Goal: Task Accomplishment & Management: Complete application form

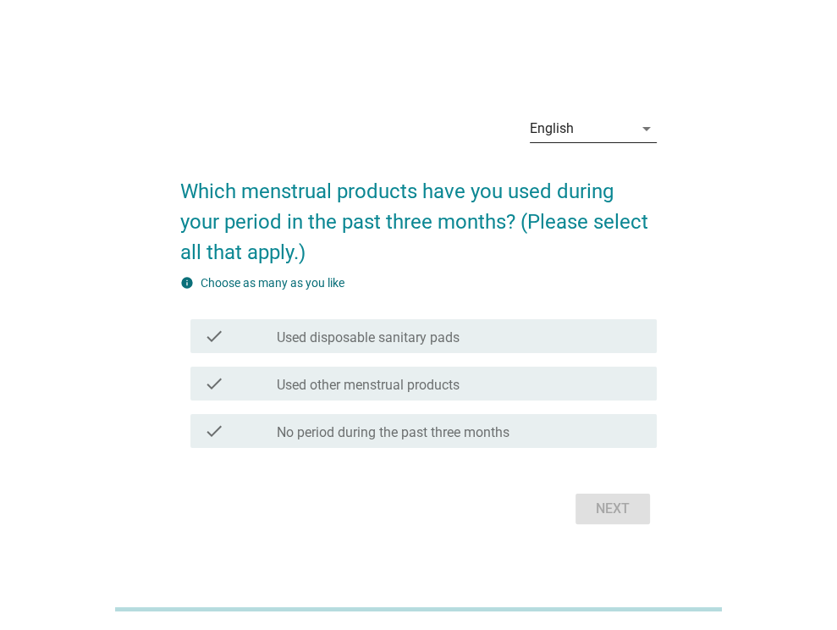
click at [622, 120] on div "English" at bounding box center [581, 128] width 103 height 27
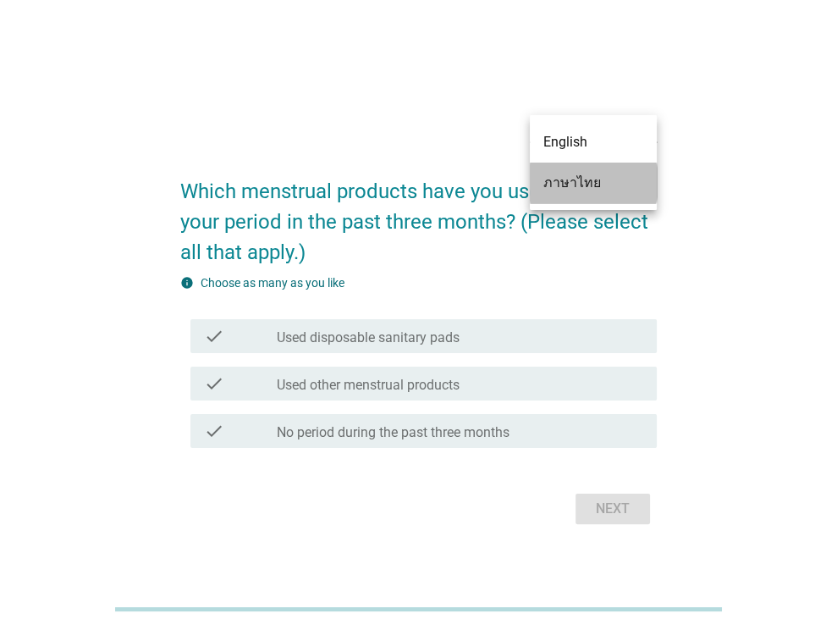
click at [582, 179] on div "ภาษาไทย" at bounding box center [594, 183] width 100 height 20
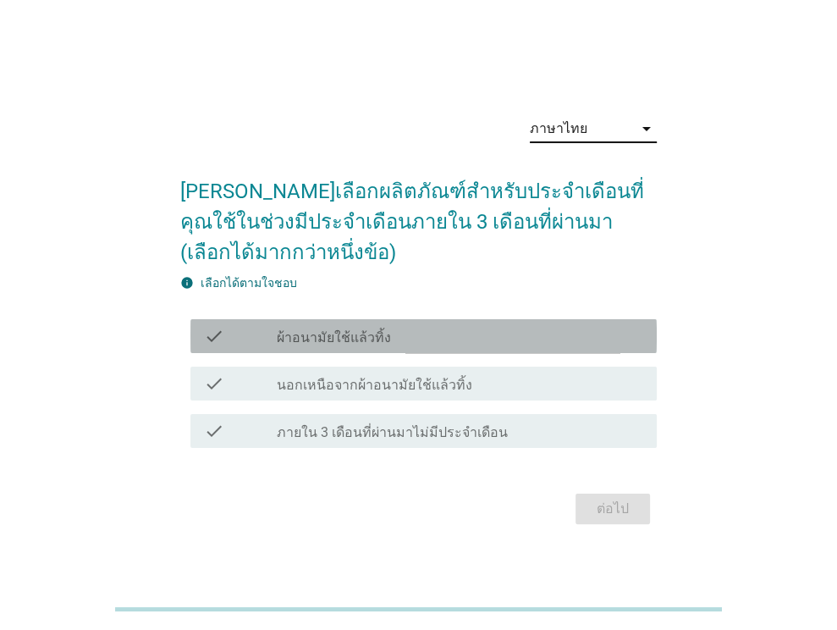
click at [392, 338] on div "check_box_outline_blank ผ้าอนามัยใช้แล้วทิ้ง" at bounding box center [460, 336] width 367 height 20
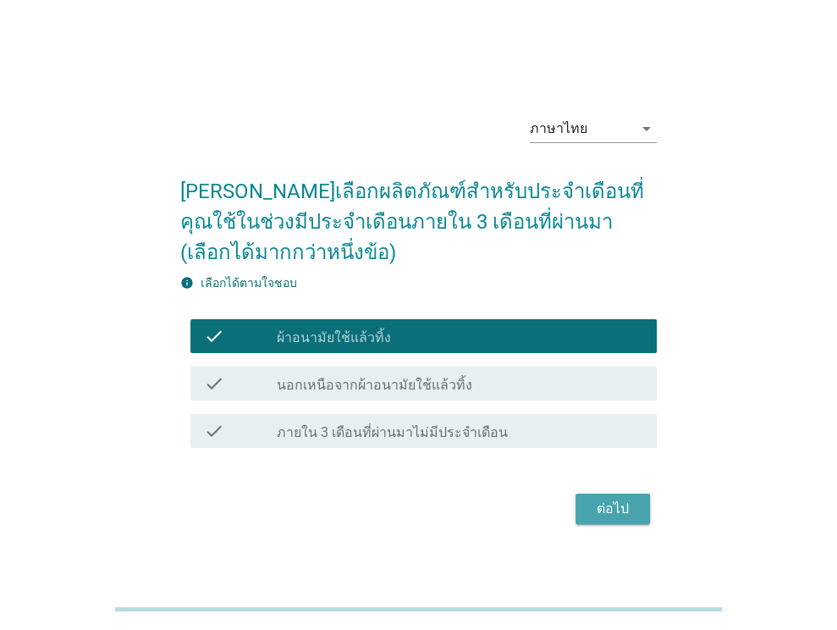
click at [597, 508] on div "ต่อไป" at bounding box center [612, 509] width 47 height 20
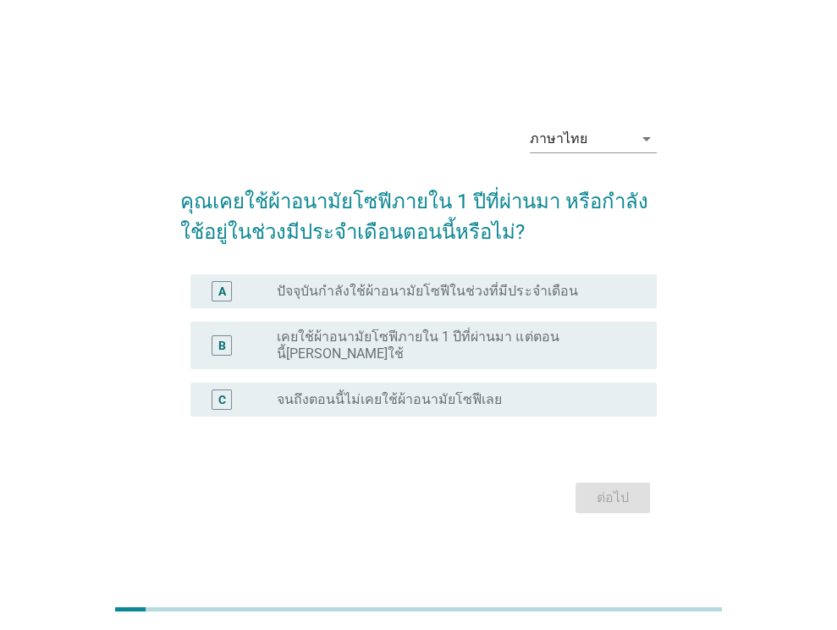
click at [345, 300] on label "ปัจจุบันกำลังใช้ผ้าอนามัยโซฟีในช่วงที่มีประจำเดือน" at bounding box center [427, 291] width 301 height 17
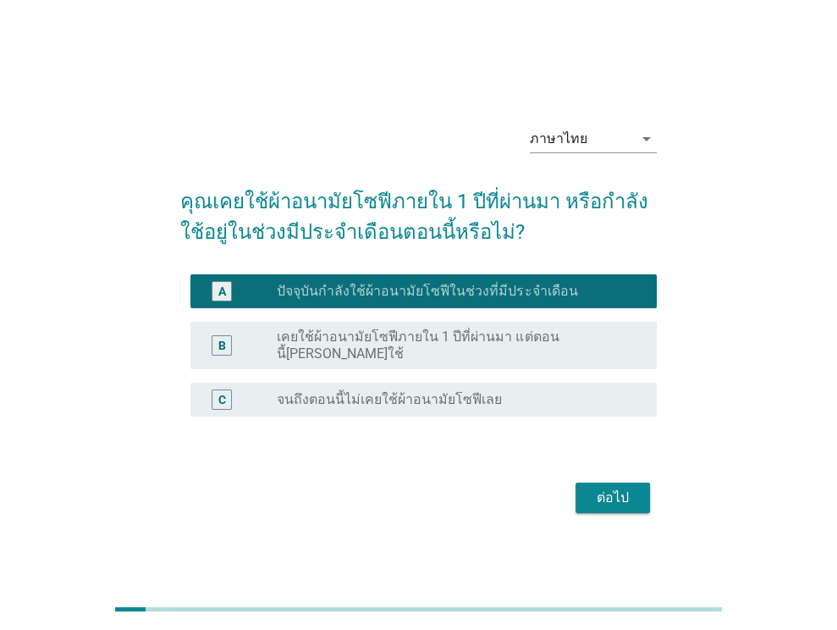
click at [609, 488] on div "ต่อไป" at bounding box center [612, 498] width 47 height 20
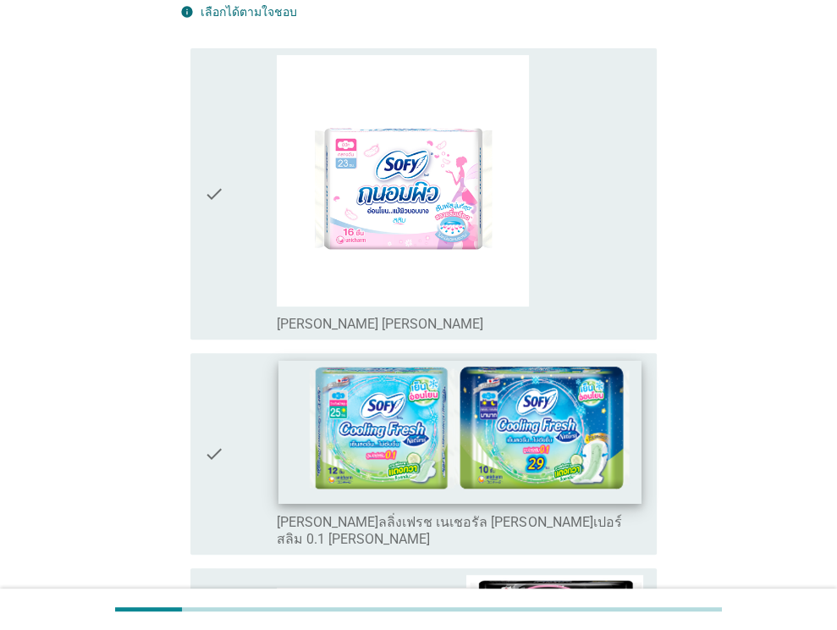
scroll to position [225, 0]
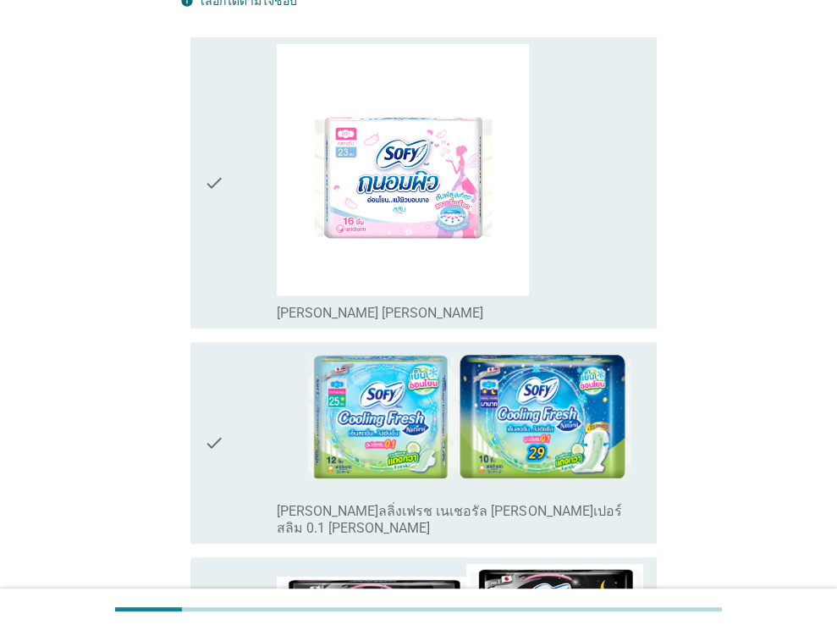
click at [599, 228] on div "check_box_outline_blank [PERSON_NAME] [PERSON_NAME]" at bounding box center [460, 183] width 367 height 279
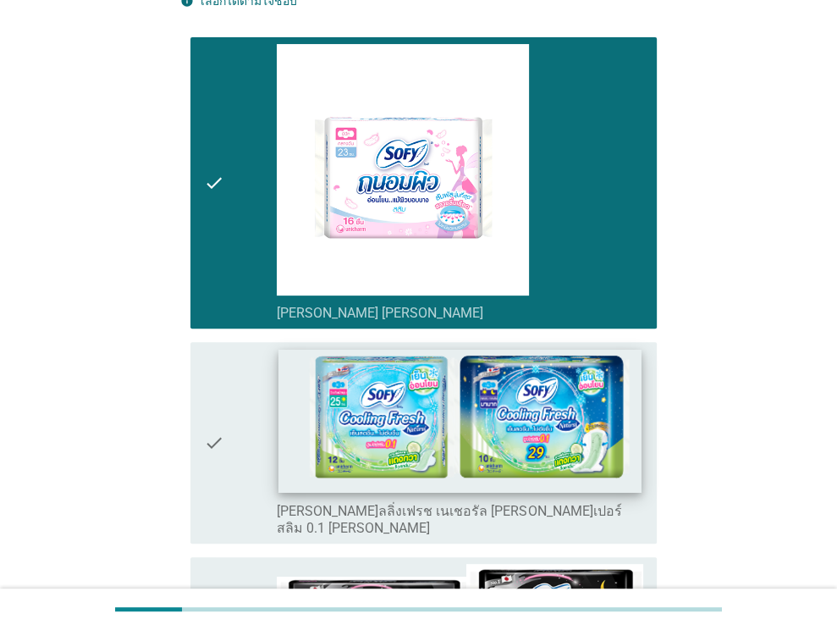
click at [567, 386] on img at bounding box center [460, 422] width 362 height 144
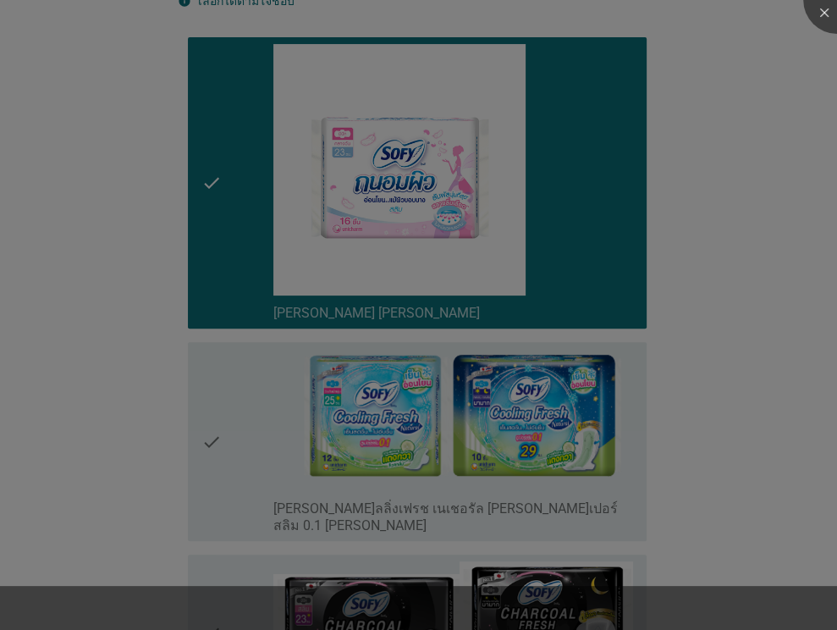
scroll to position [677, 0]
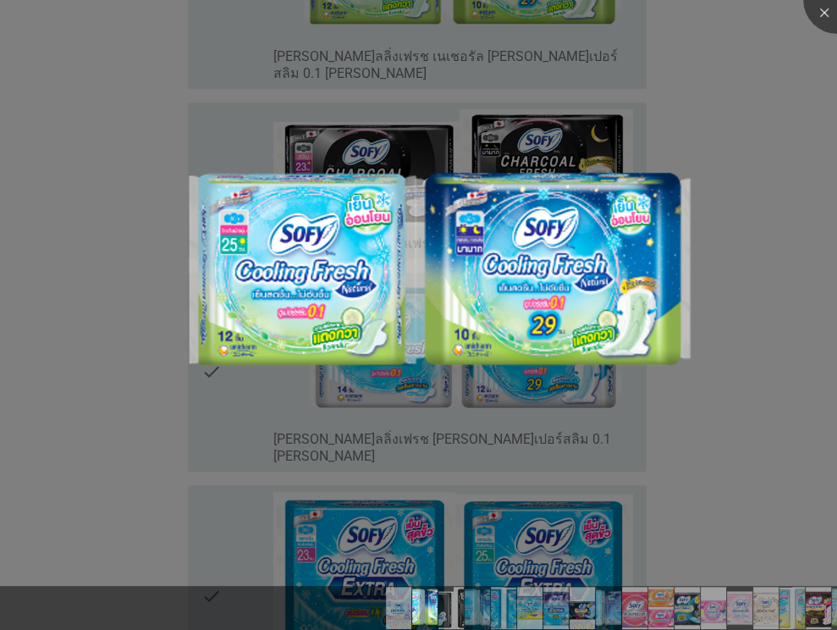
click at [687, 435] on div at bounding box center [418, 315] width 837 height 630
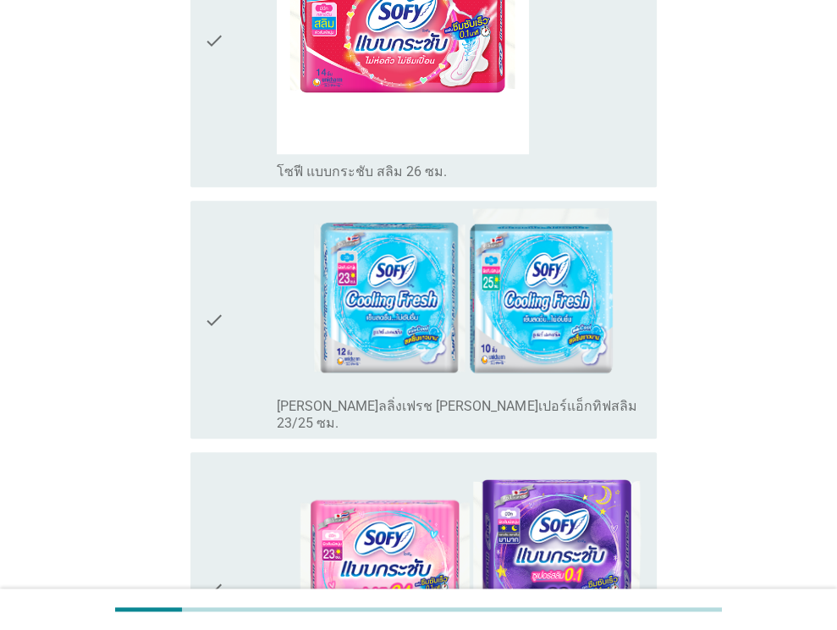
scroll to position [5251, 0]
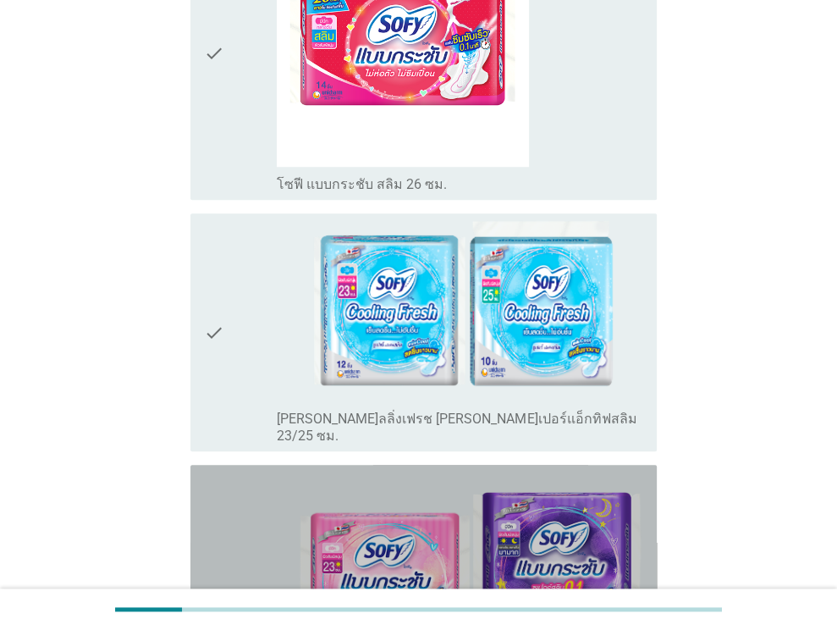
click at [532, 472] on img at bounding box center [460, 580] width 367 height 216
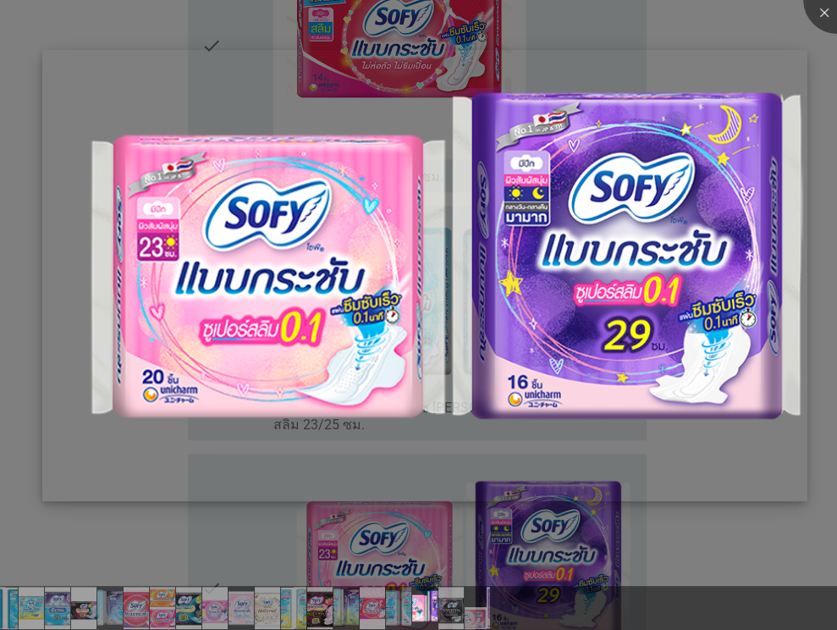
click at [605, 337] on img at bounding box center [424, 275] width 765 height 451
click at [355, 332] on img at bounding box center [424, 275] width 765 height 451
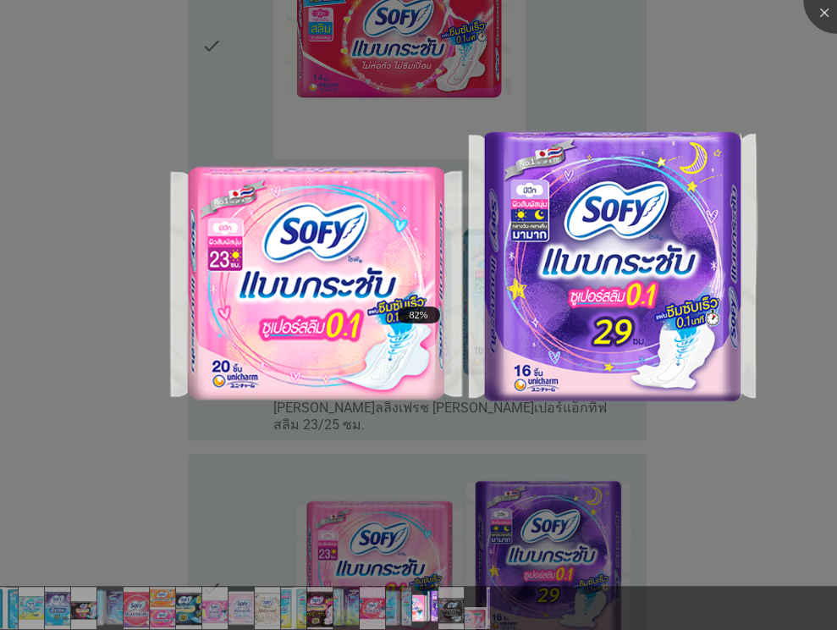
click at [572, 507] on div at bounding box center [418, 315] width 837 height 630
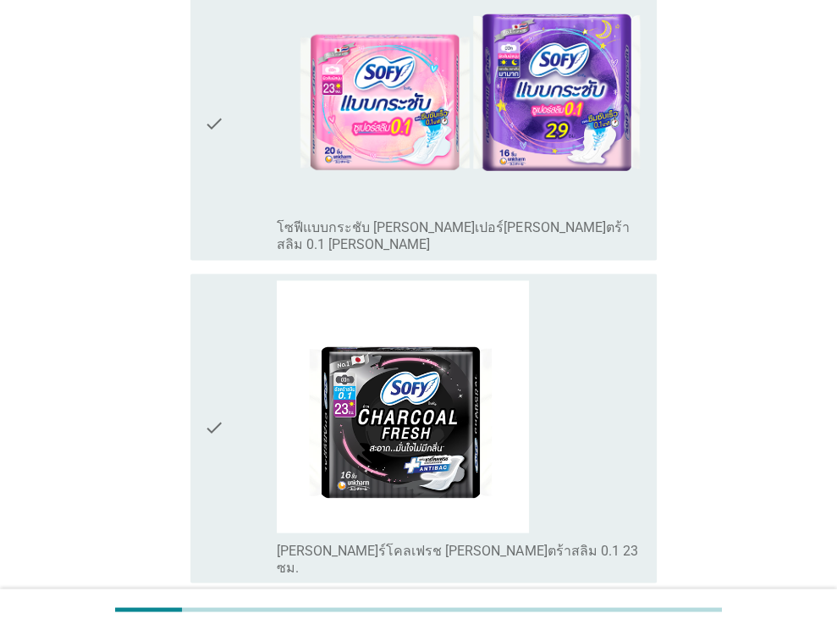
scroll to position [5928, 0]
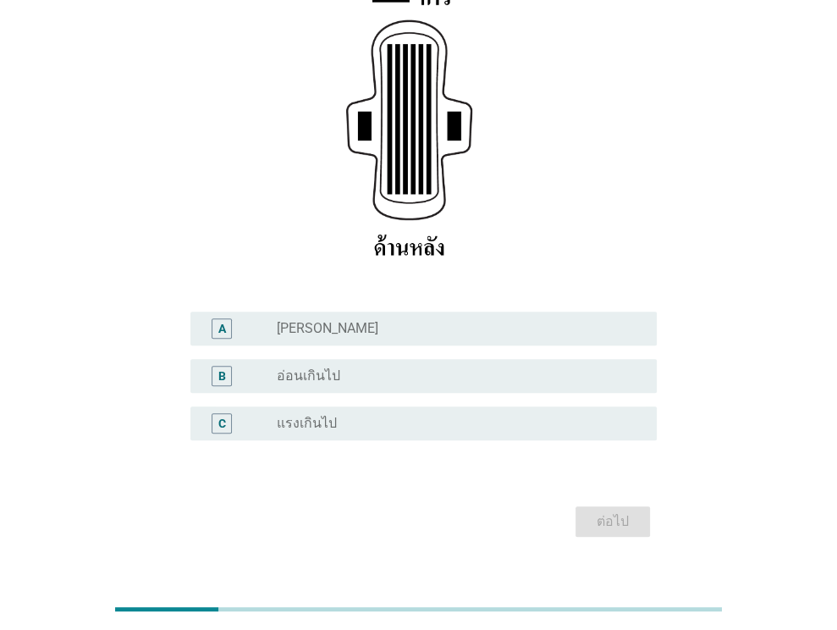
scroll to position [312, 0]
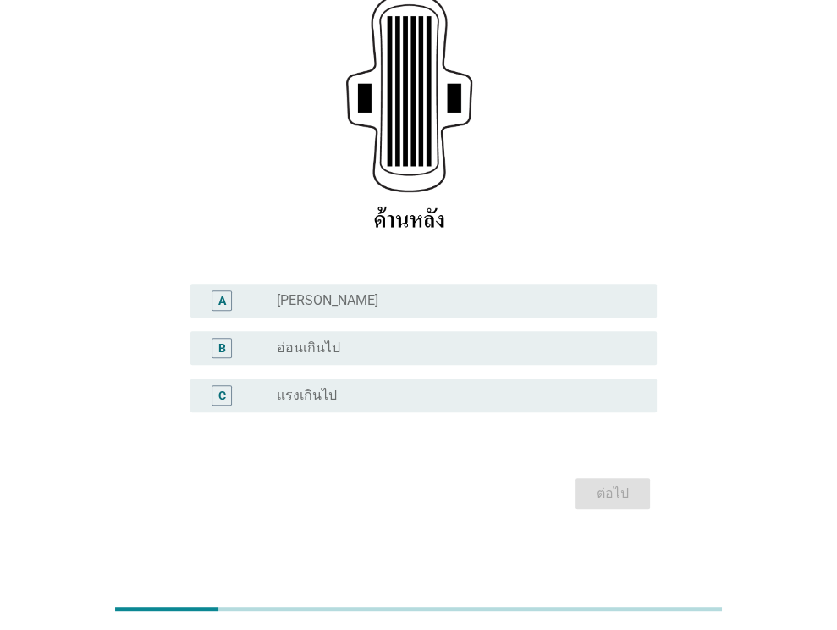
click at [396, 295] on div "radio_button_unchecked [PERSON_NAME]" at bounding box center [453, 300] width 353 height 17
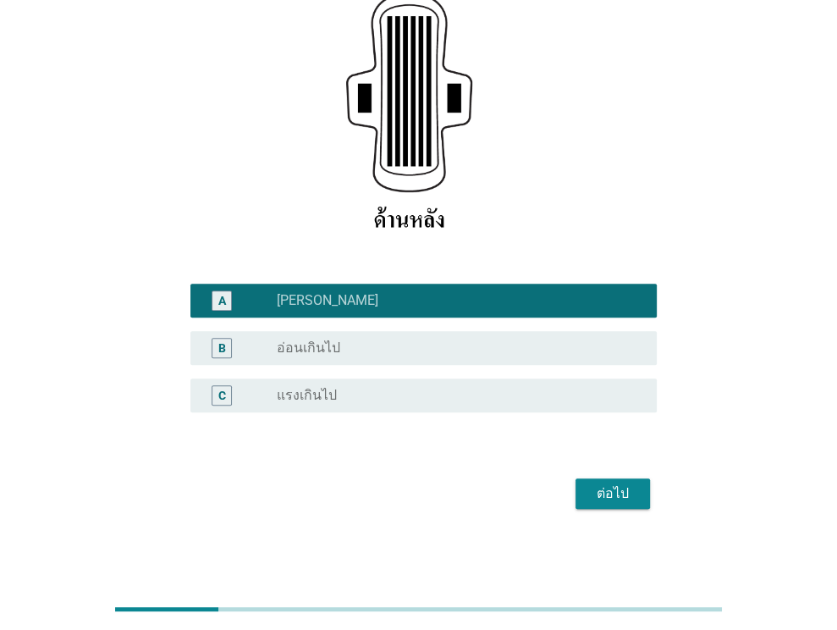
click at [610, 489] on div "ต่อไป" at bounding box center [612, 493] width 47 height 20
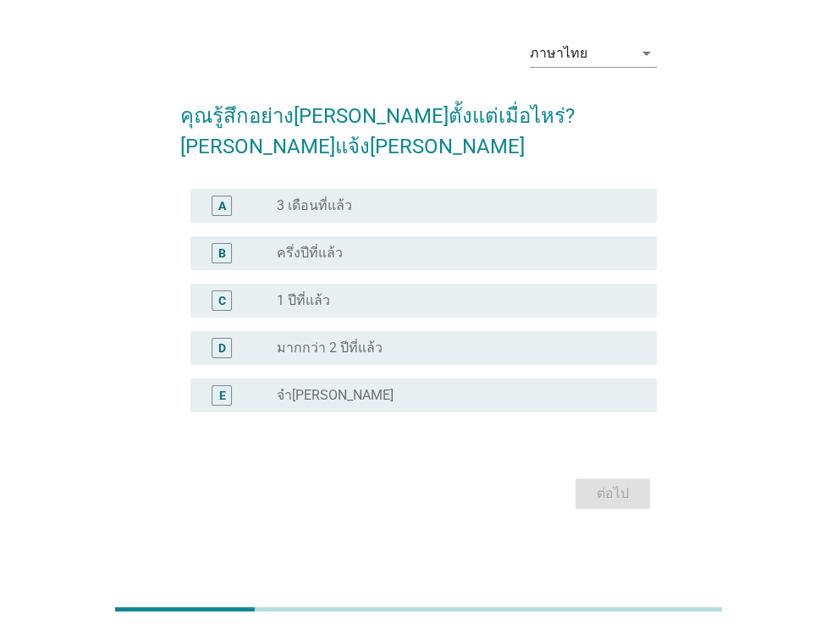
scroll to position [0, 0]
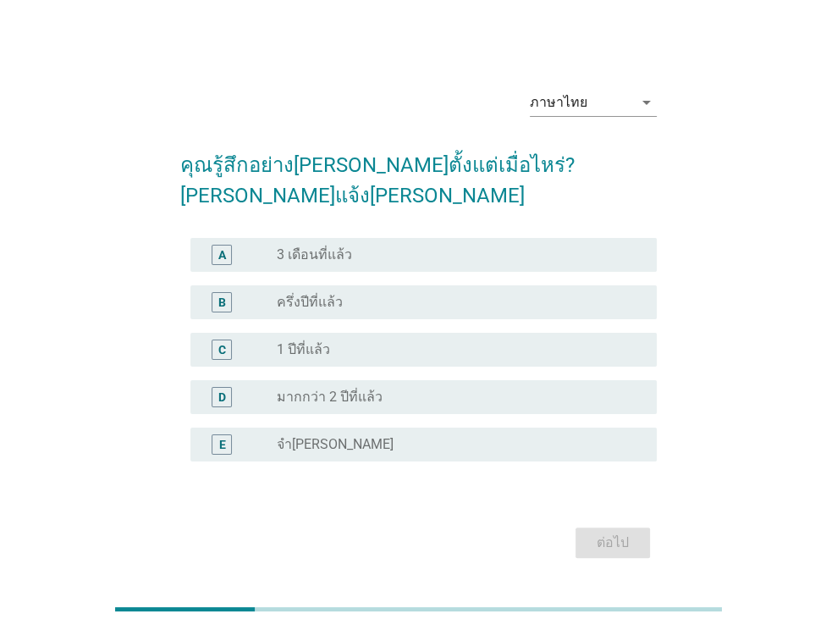
click at [356, 246] on div "radio_button_unchecked 3 เดือนที่แล้ว" at bounding box center [453, 254] width 353 height 17
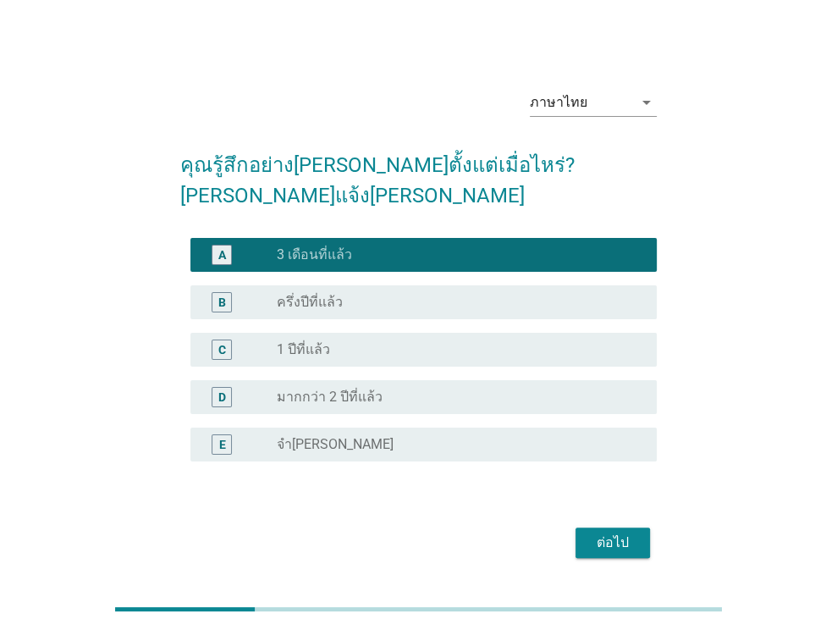
click at [607, 533] on div "ต่อไป" at bounding box center [612, 543] width 47 height 20
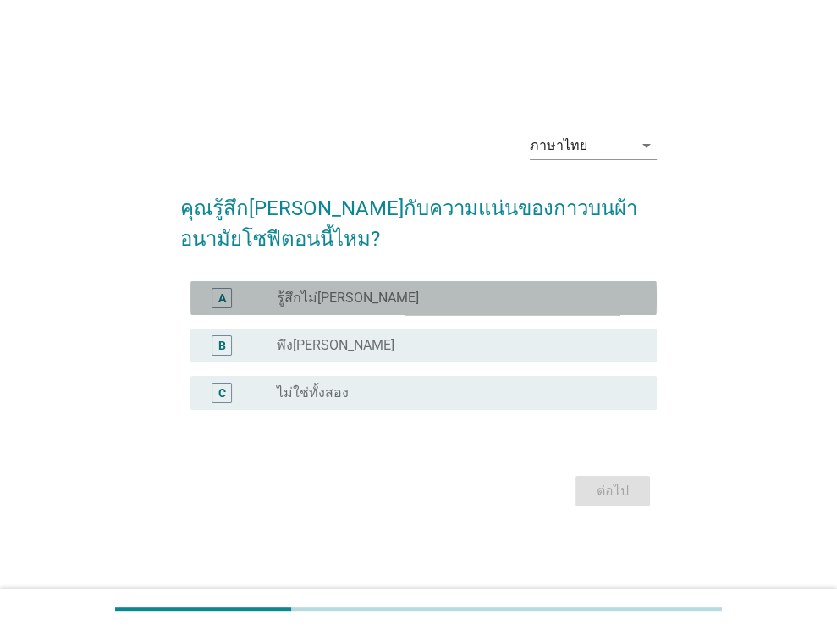
click at [365, 299] on div "radio_button_unchecked รู้สึกไม่[PERSON_NAME]" at bounding box center [453, 298] width 353 height 17
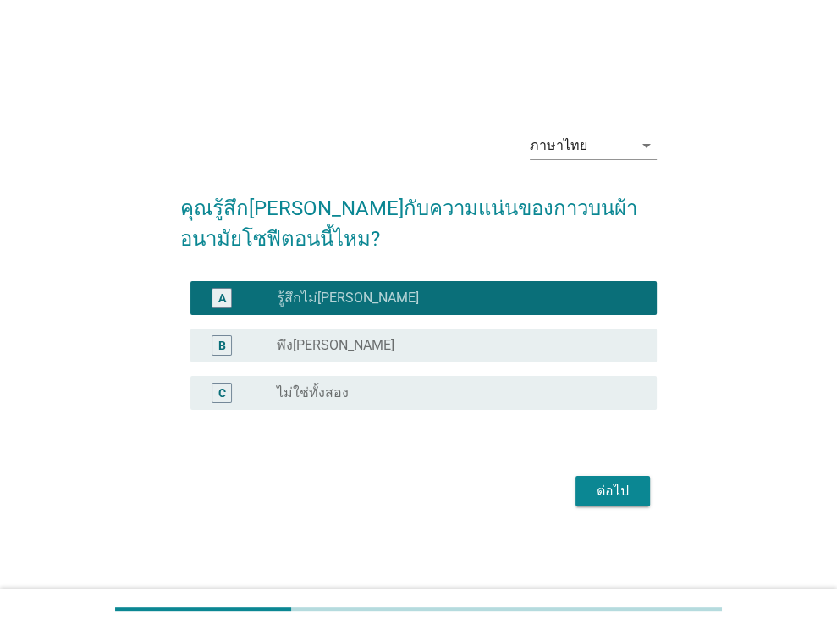
click at [353, 337] on div "radio_button_unchecked พึง[PERSON_NAME]" at bounding box center [453, 345] width 353 height 17
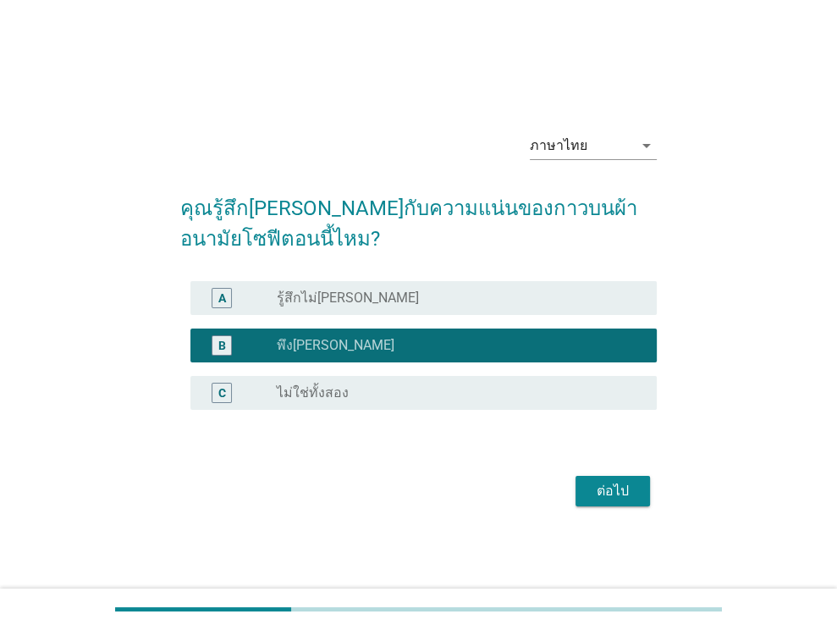
click at [613, 496] on div "ต่อไป" at bounding box center [612, 491] width 47 height 20
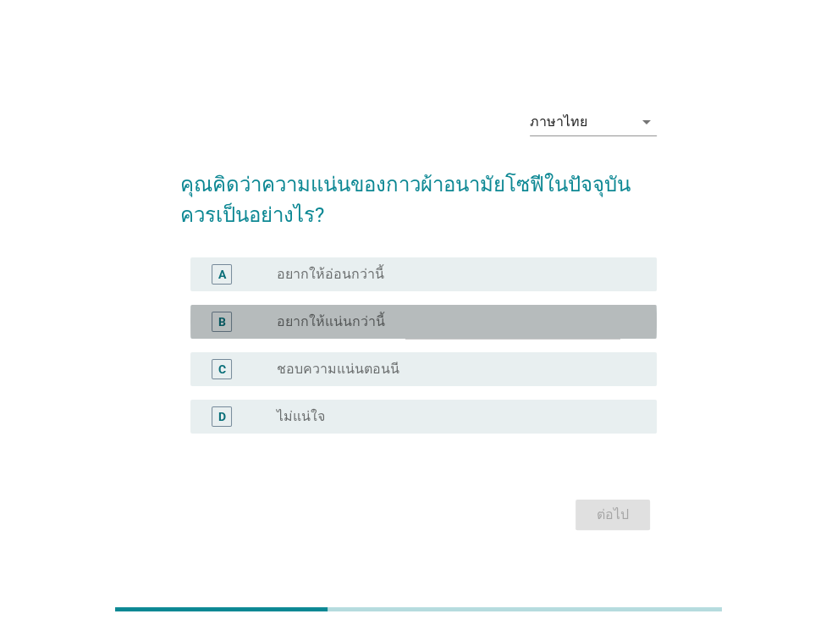
click at [375, 326] on label "อยากให้แน่นกว่านี้" at bounding box center [331, 321] width 108 height 17
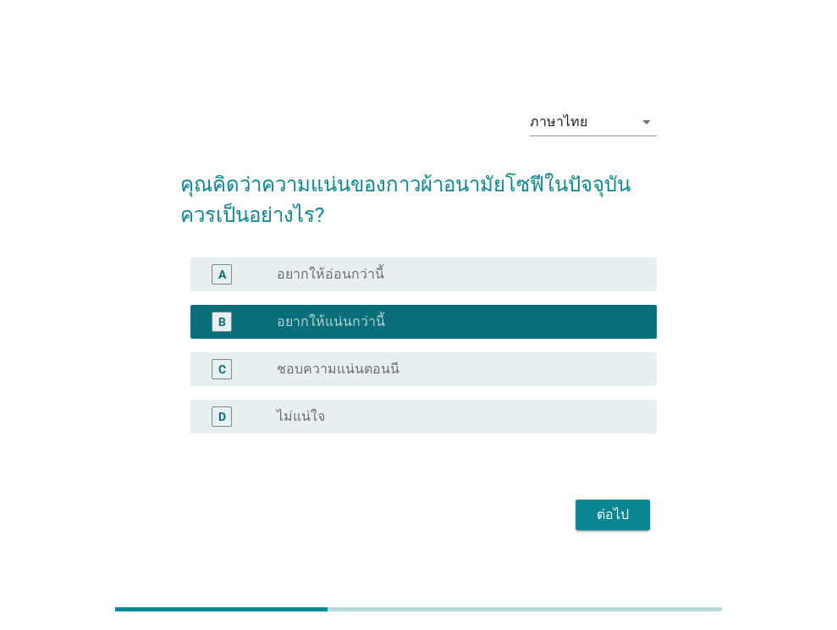
click at [610, 508] on div "ต่อไป" at bounding box center [612, 515] width 47 height 20
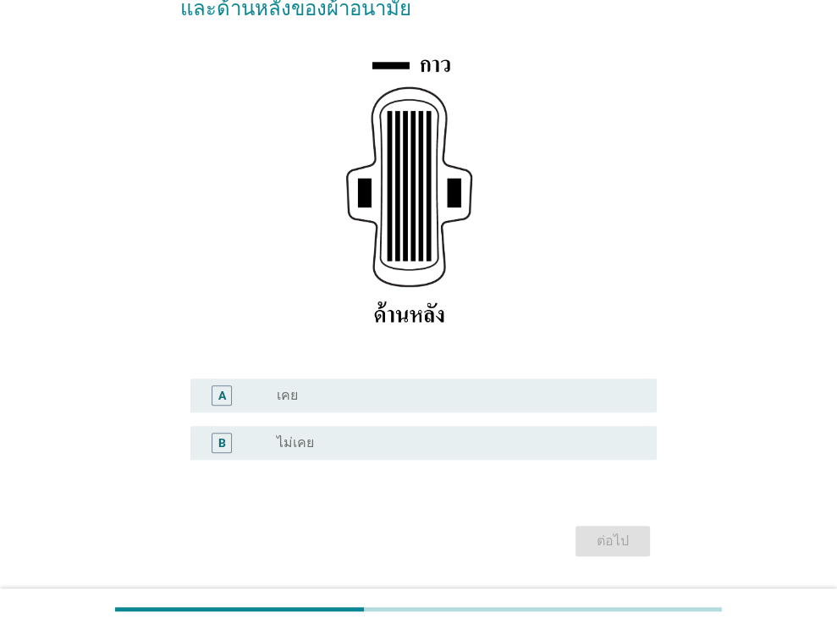
scroll to position [265, 0]
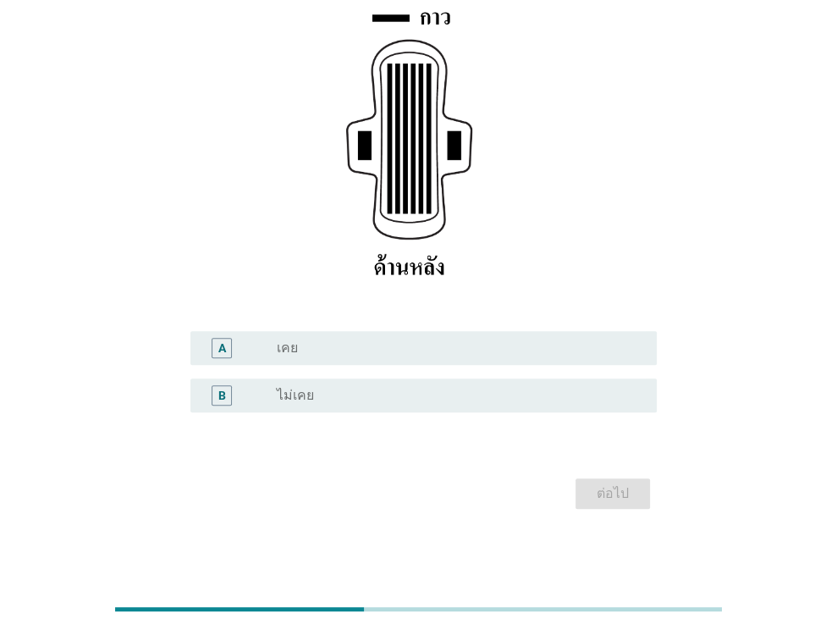
click at [359, 400] on div "radio_button_unchecked ไม่เคย" at bounding box center [453, 395] width 353 height 17
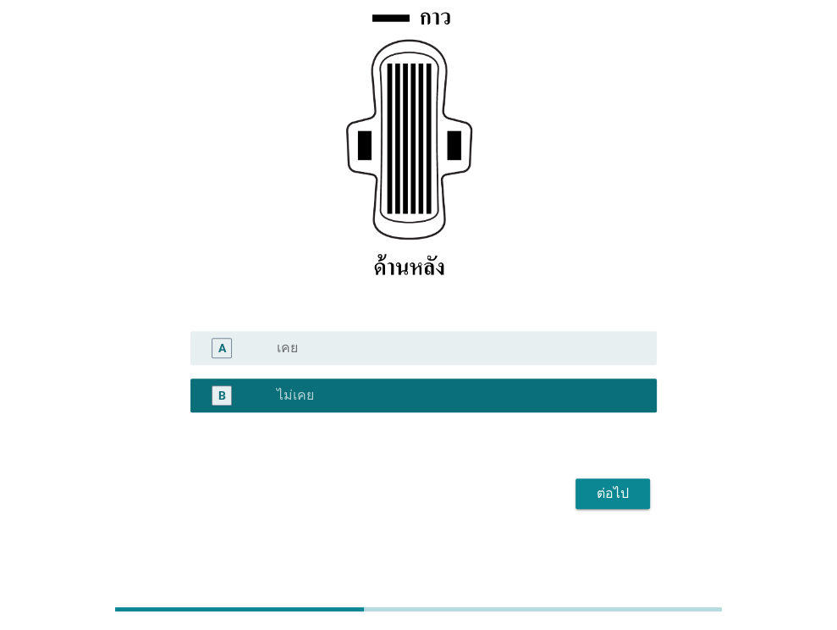
click at [623, 487] on div "ต่อไป" at bounding box center [612, 493] width 47 height 20
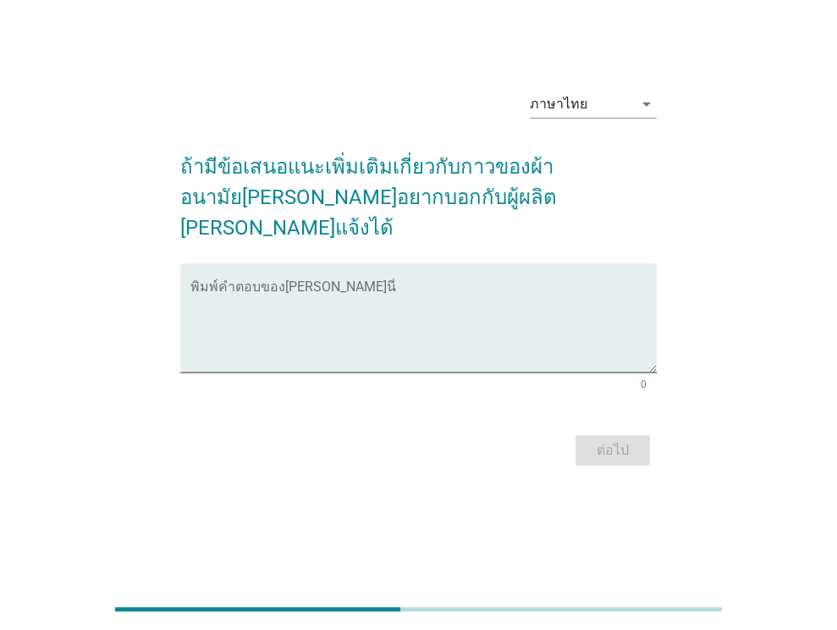
scroll to position [0, 0]
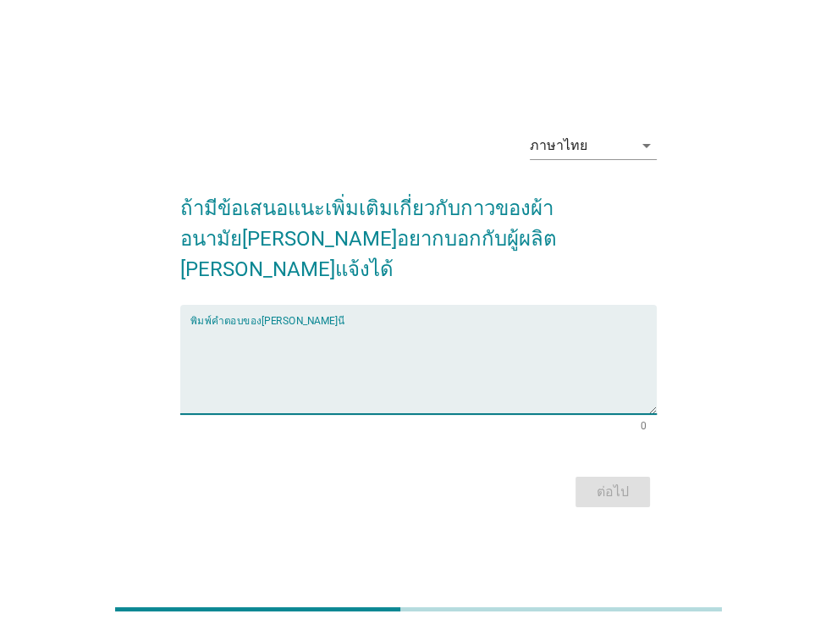
click at [467, 349] on textarea "พิมพ์คำตอบของคุณ ที่นี่" at bounding box center [423, 369] width 467 height 89
click at [596, 363] on textarea "พิมพ์คำตอบของคุณ ที่นี่" at bounding box center [423, 369] width 467 height 89
type textarea "ไม่มี"
click at [608, 482] on div "ต่อไป" at bounding box center [612, 492] width 47 height 20
